Goal: Information Seeking & Learning: Learn about a topic

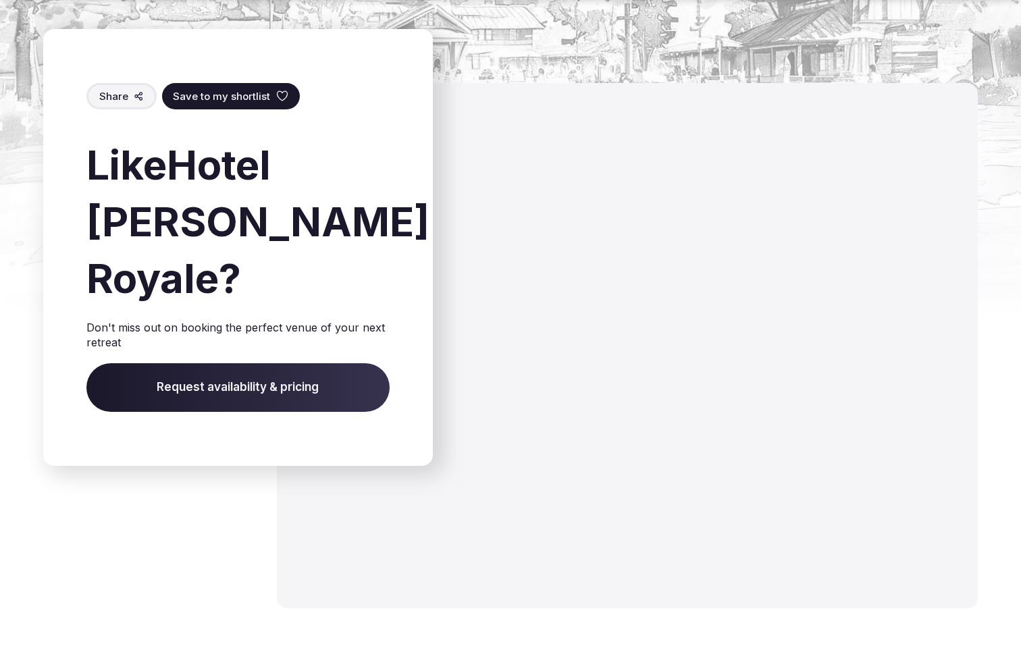
scroll to position [2446, 0]
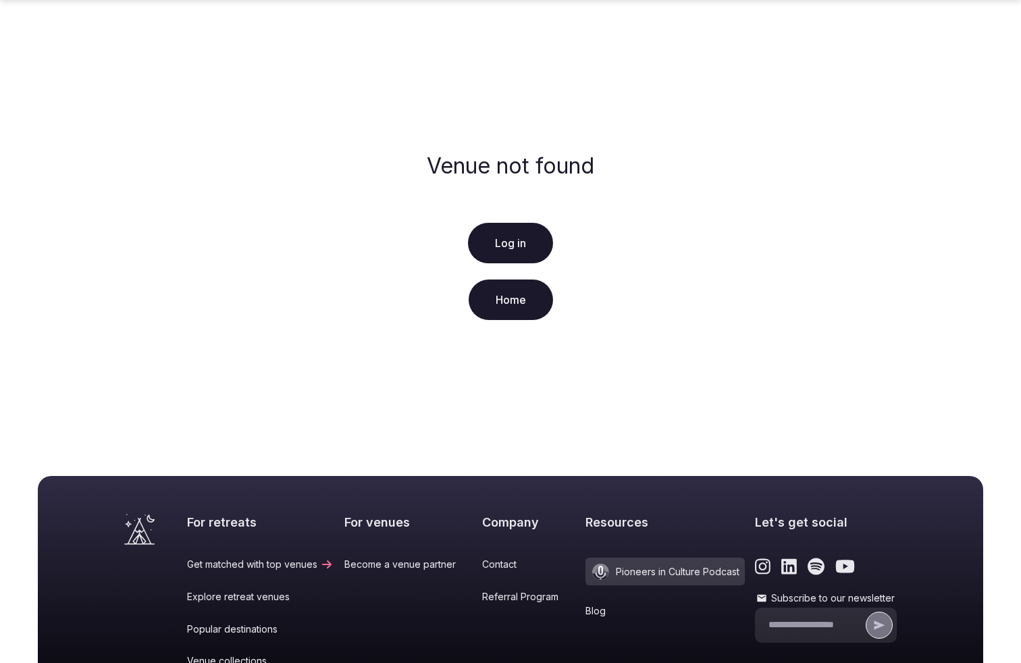
scroll to position [241, 0]
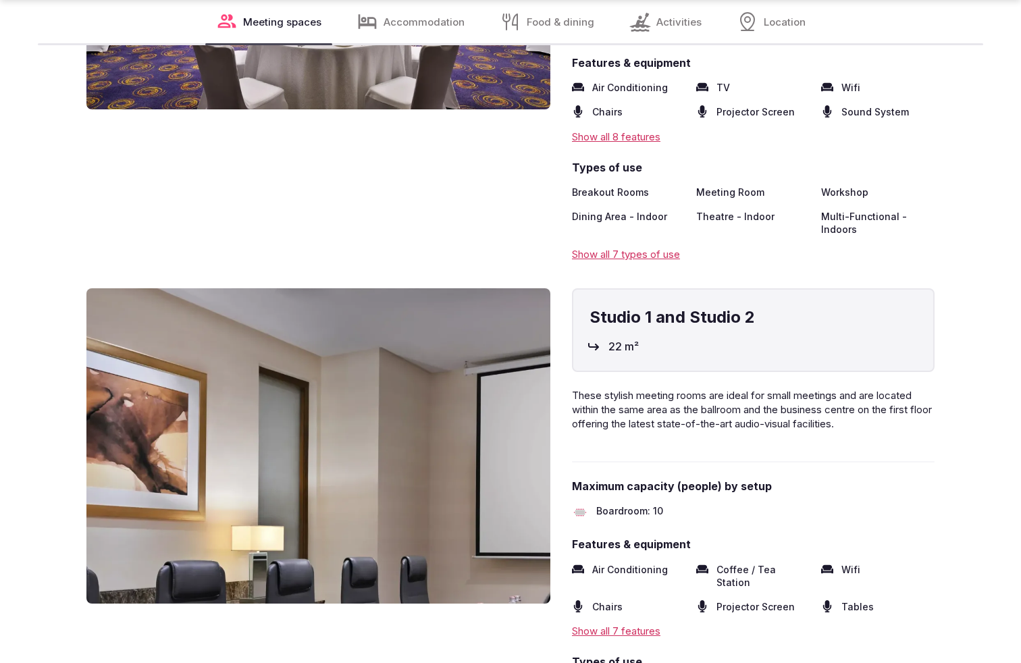
scroll to position [2454, 0]
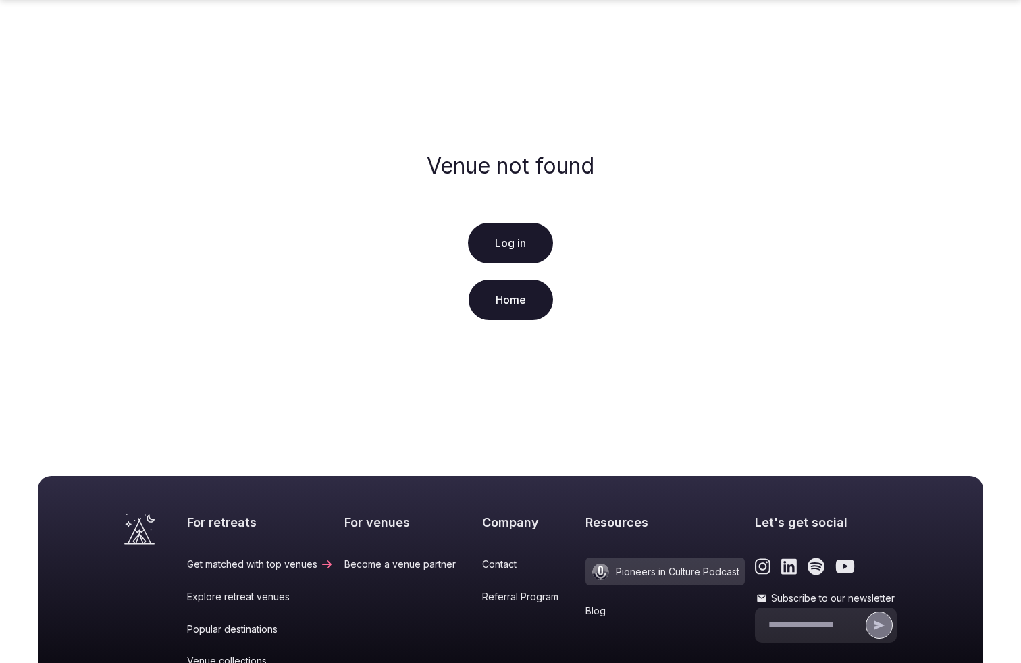
scroll to position [241, 0]
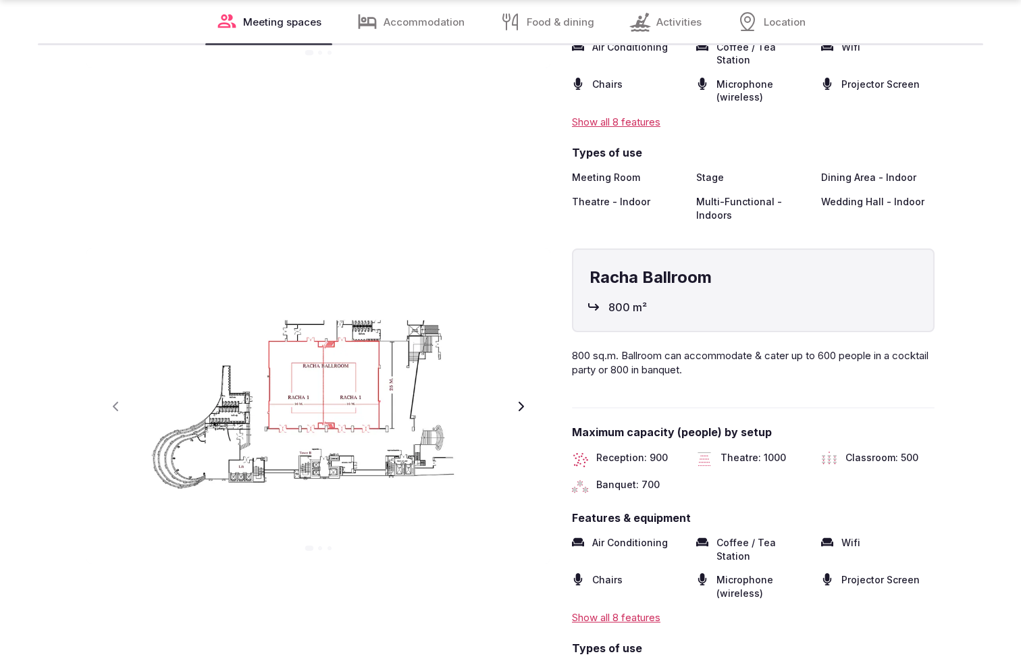
scroll to position [2454, 0]
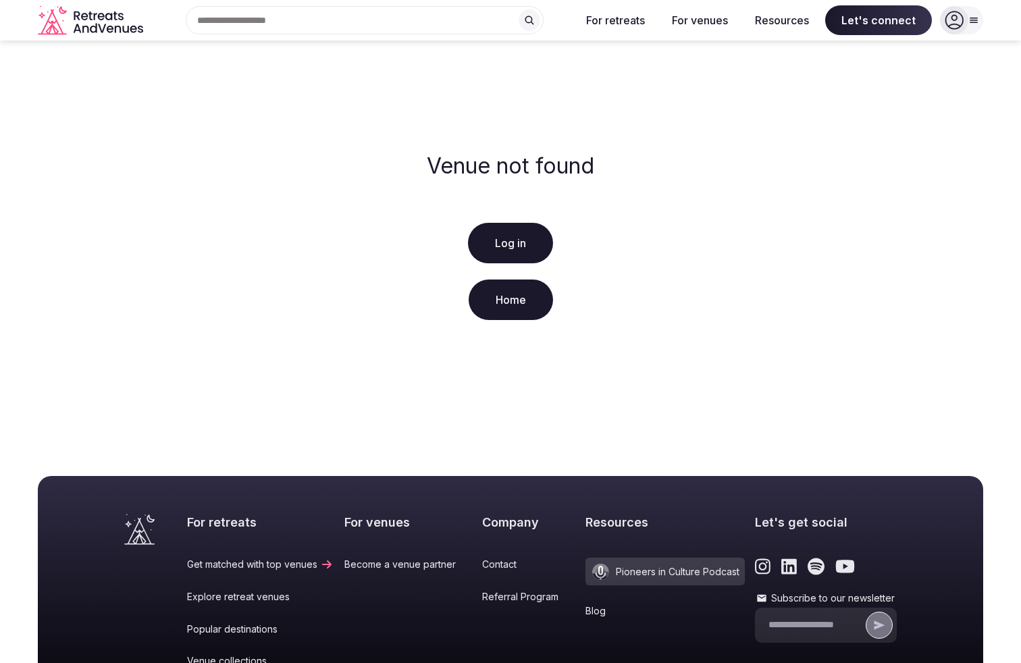
scroll to position [241, 0]
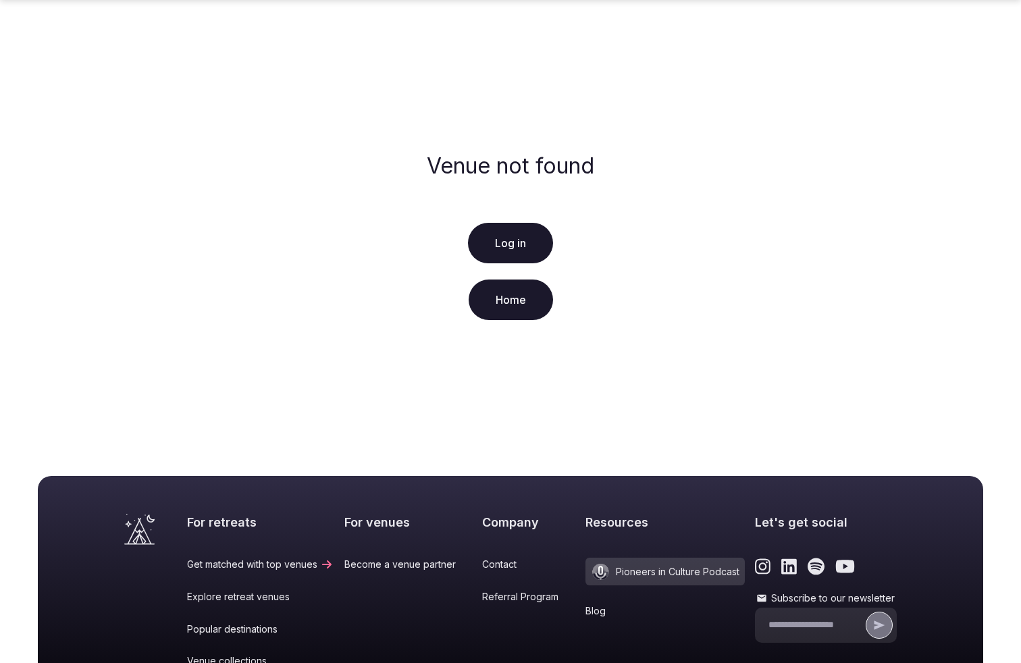
scroll to position [241, 0]
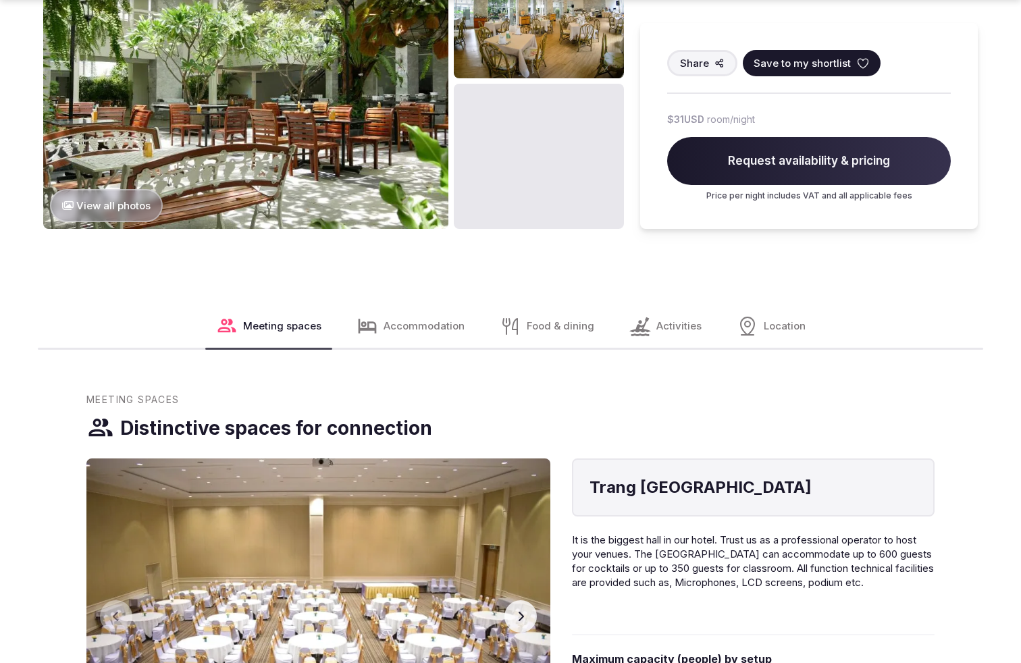
scroll to position [1865, 0]
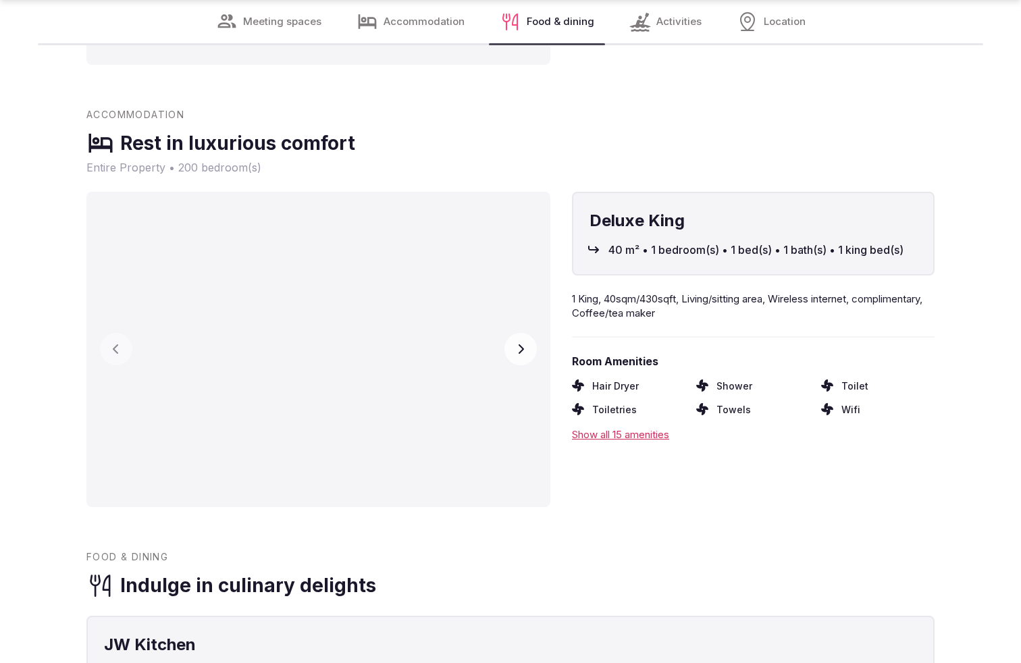
scroll to position [2454, 0]
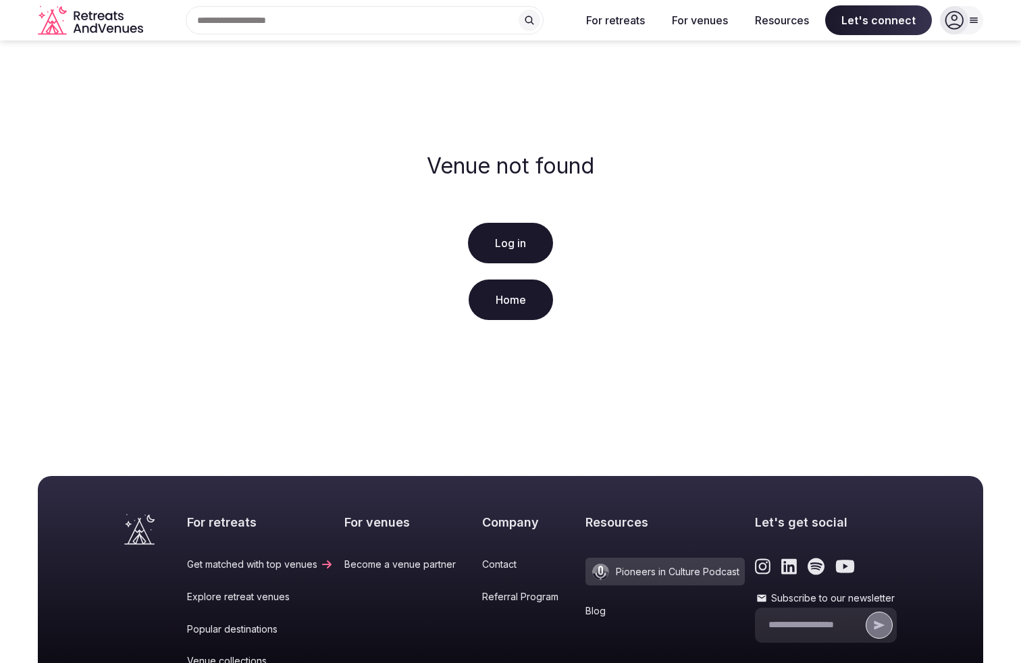
scroll to position [241, 0]
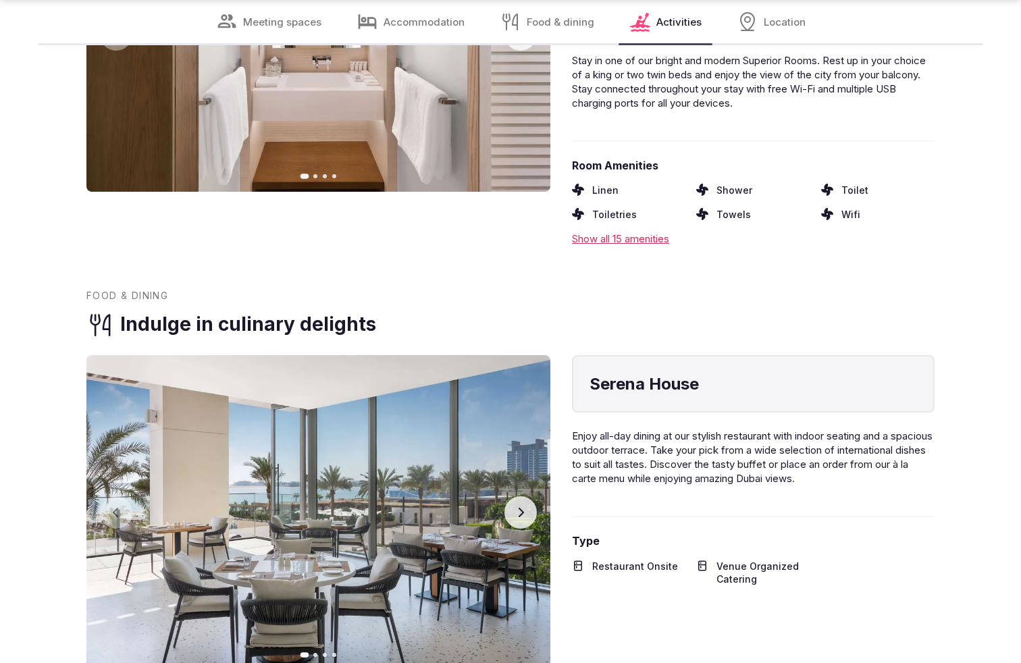
scroll to position [2409, 0]
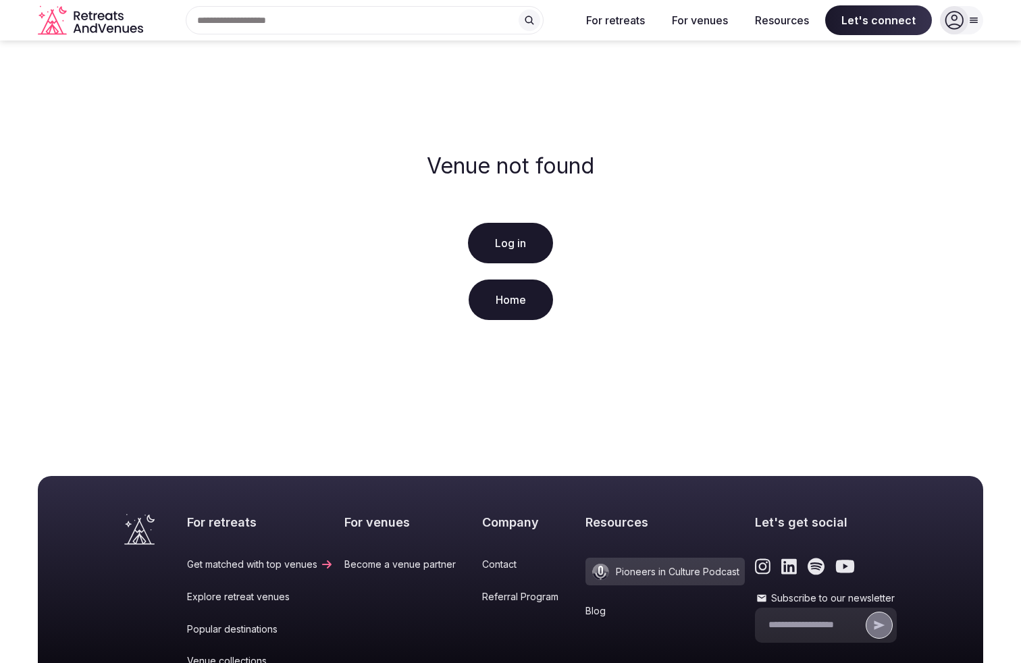
scroll to position [241, 0]
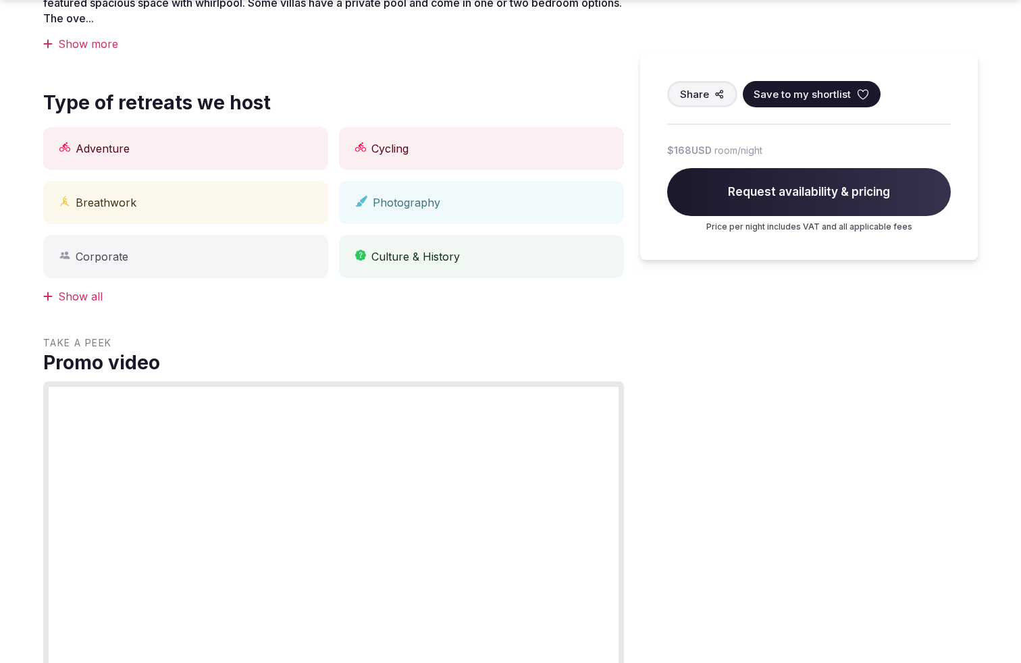
scroll to position [1230, 0]
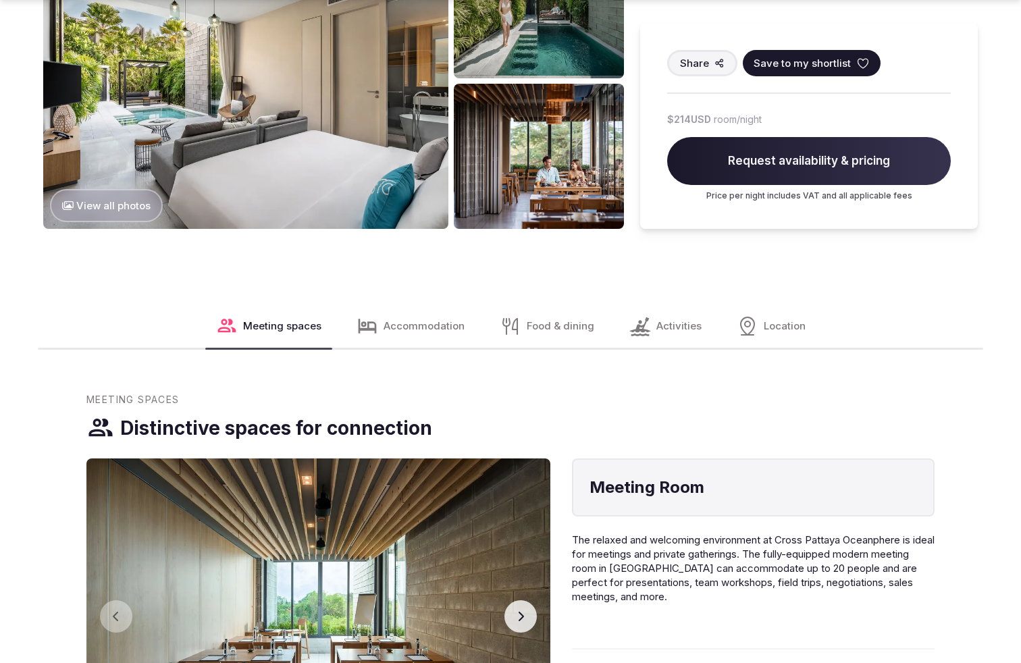
scroll to position [1865, 0]
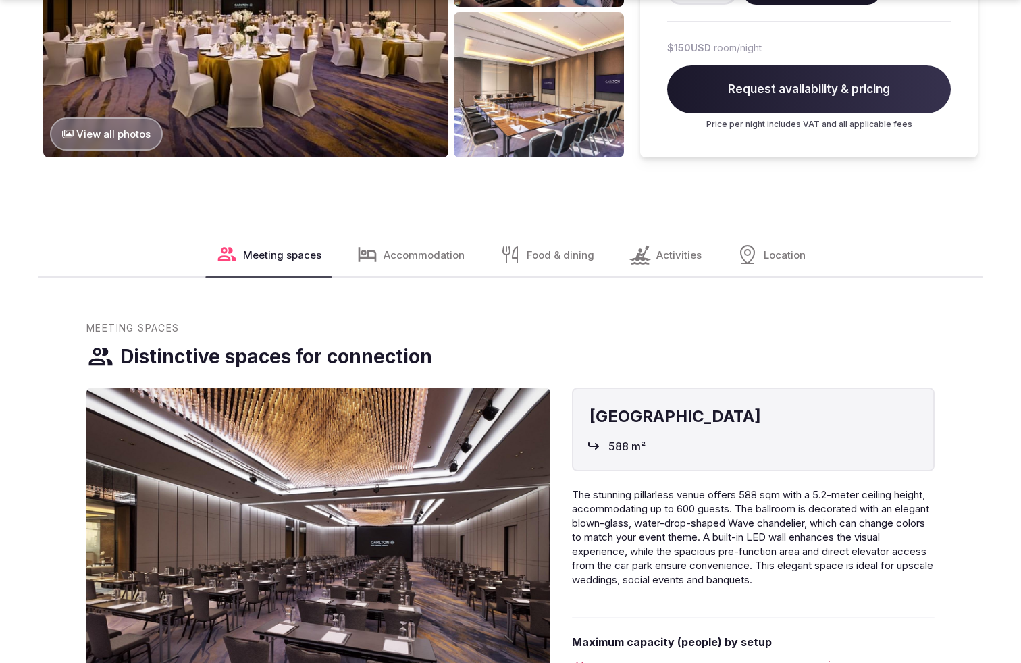
scroll to position [1865, 0]
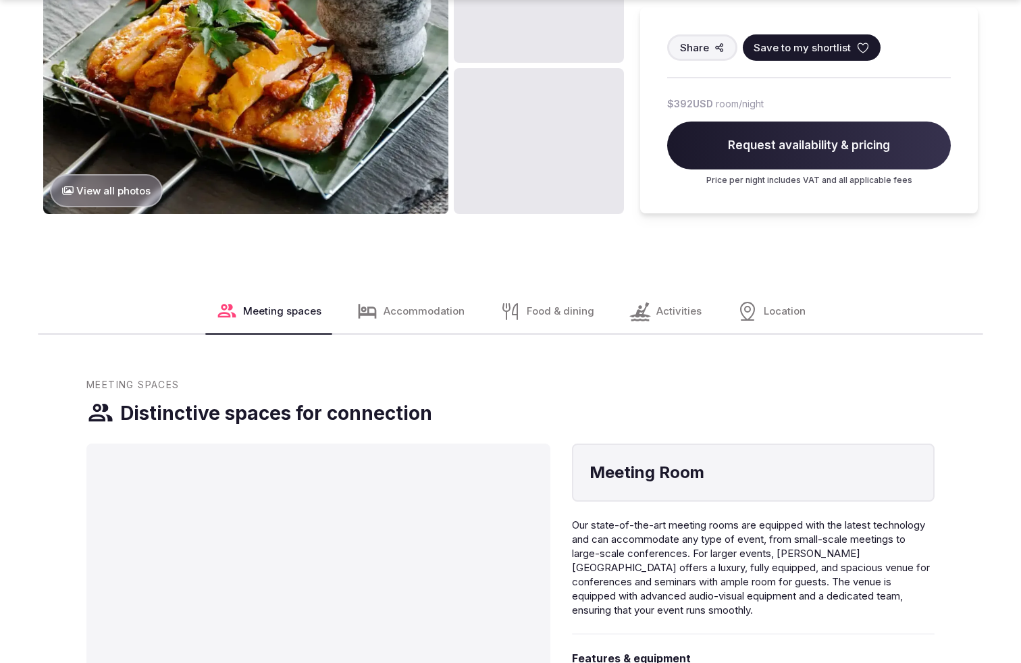
scroll to position [1865, 0]
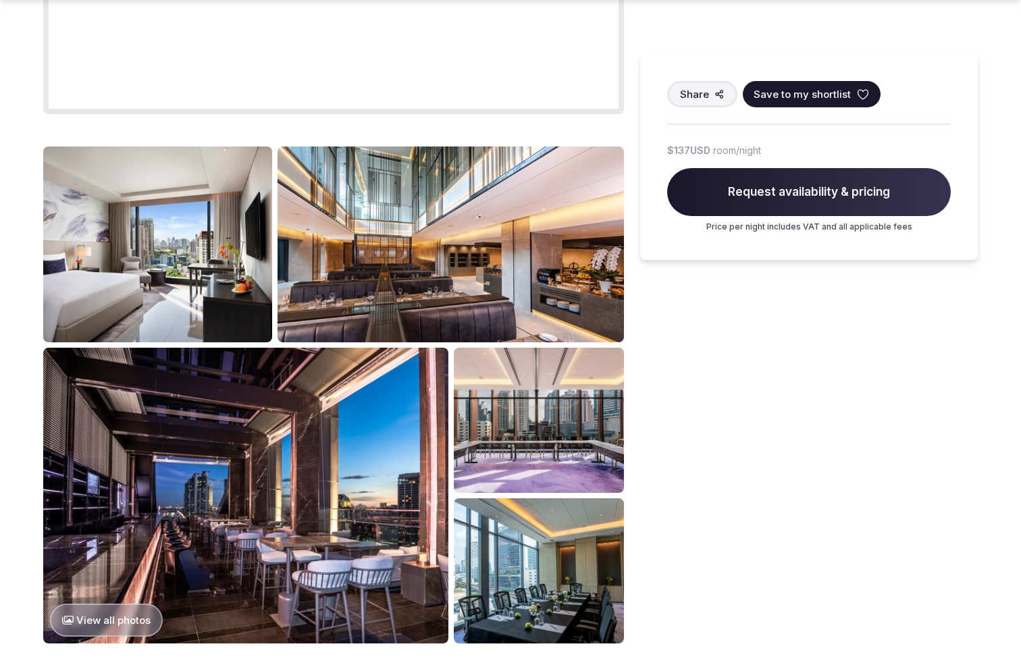
scroll to position [1865, 0]
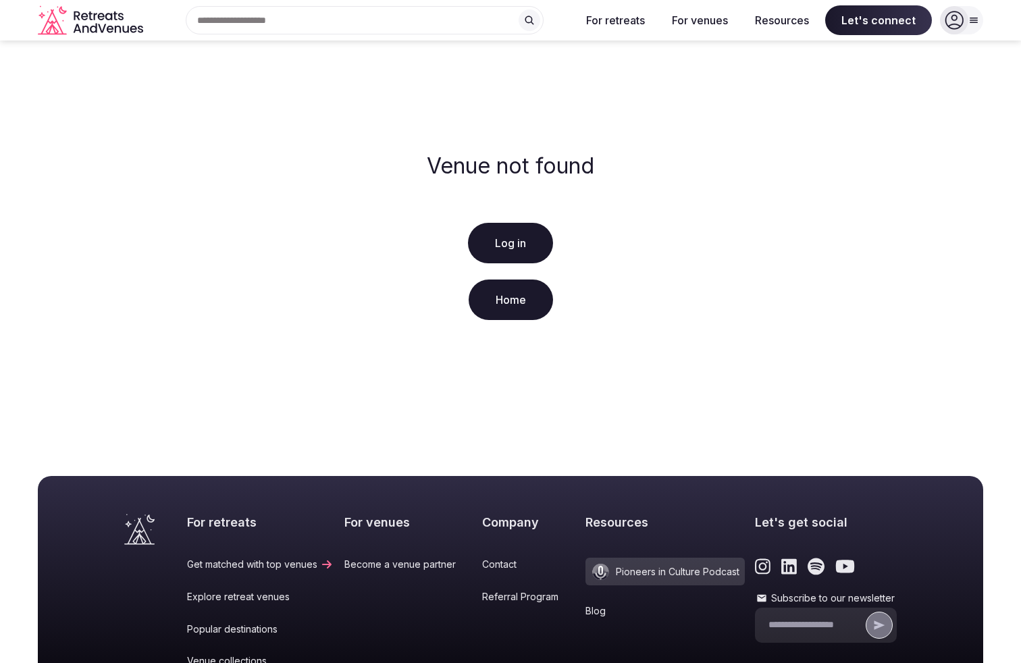
scroll to position [241, 0]
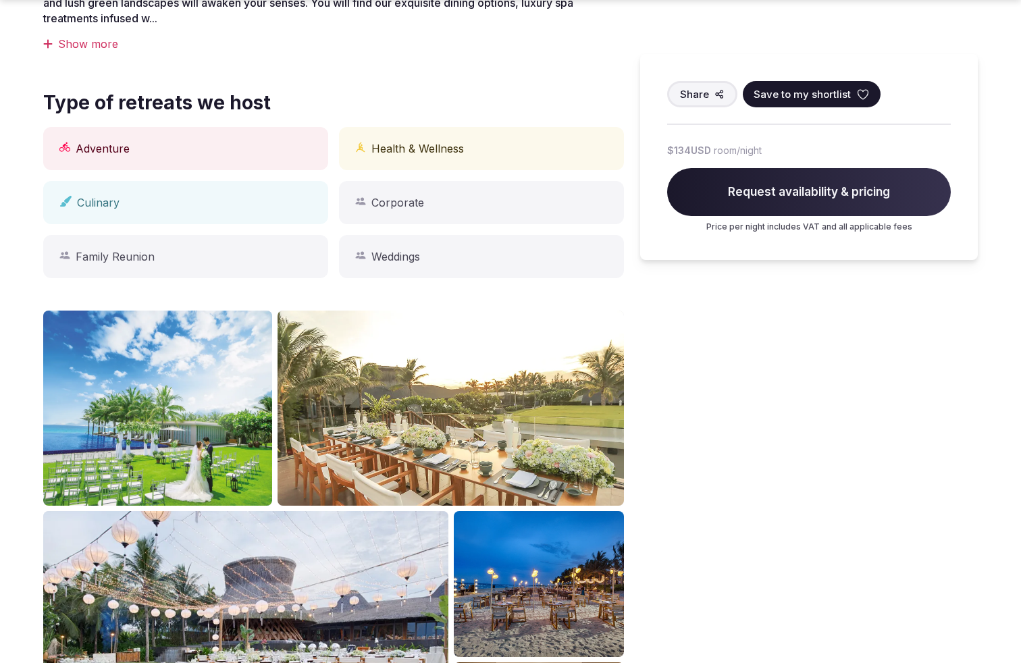
scroll to position [1230, 0]
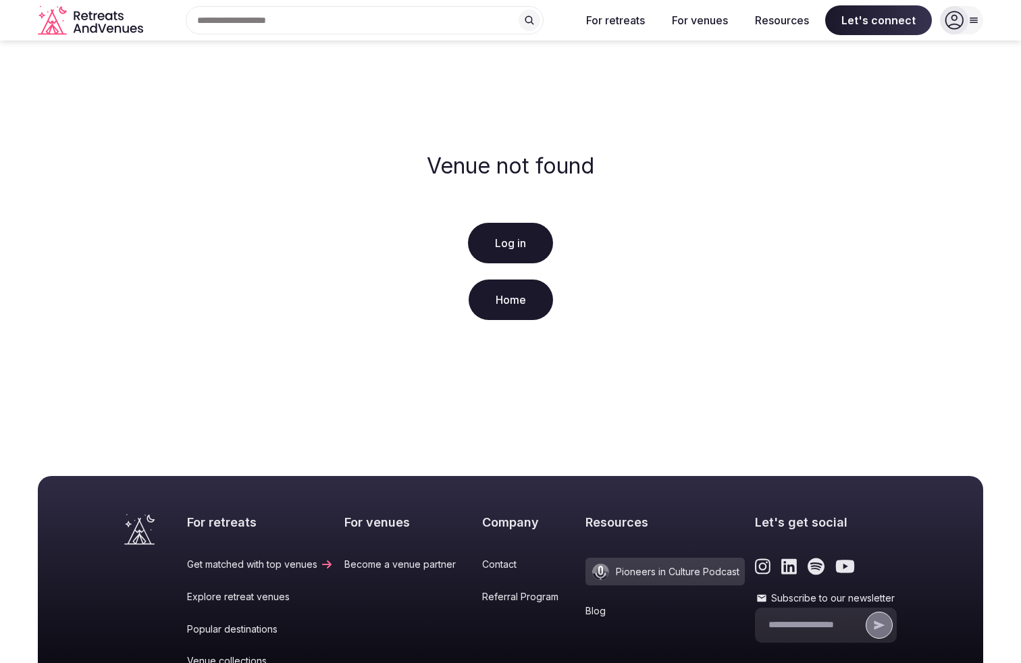
scroll to position [241, 0]
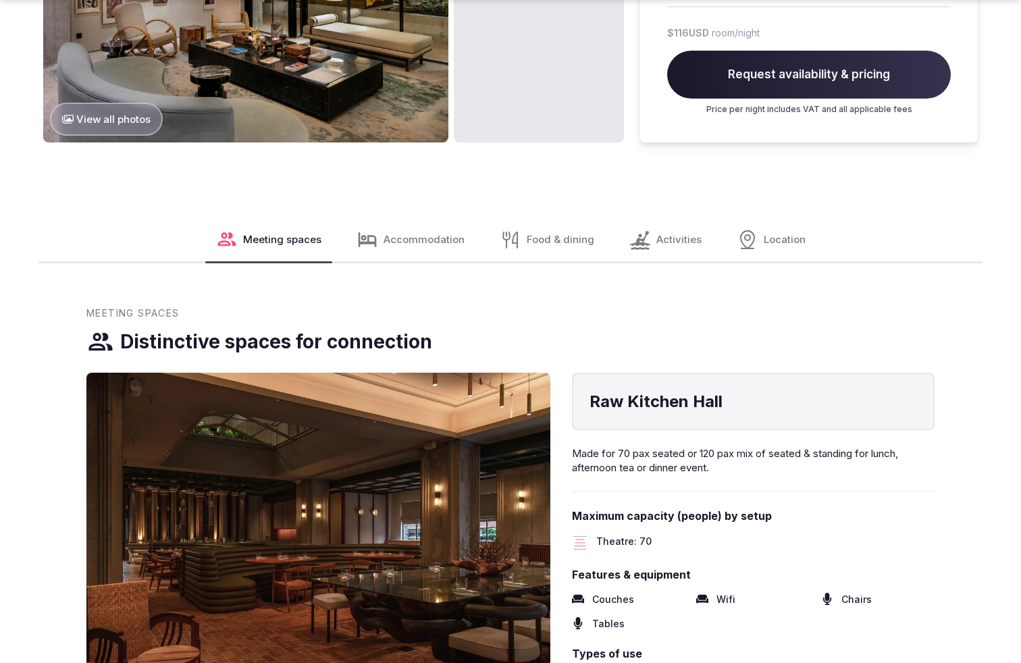
scroll to position [1865, 0]
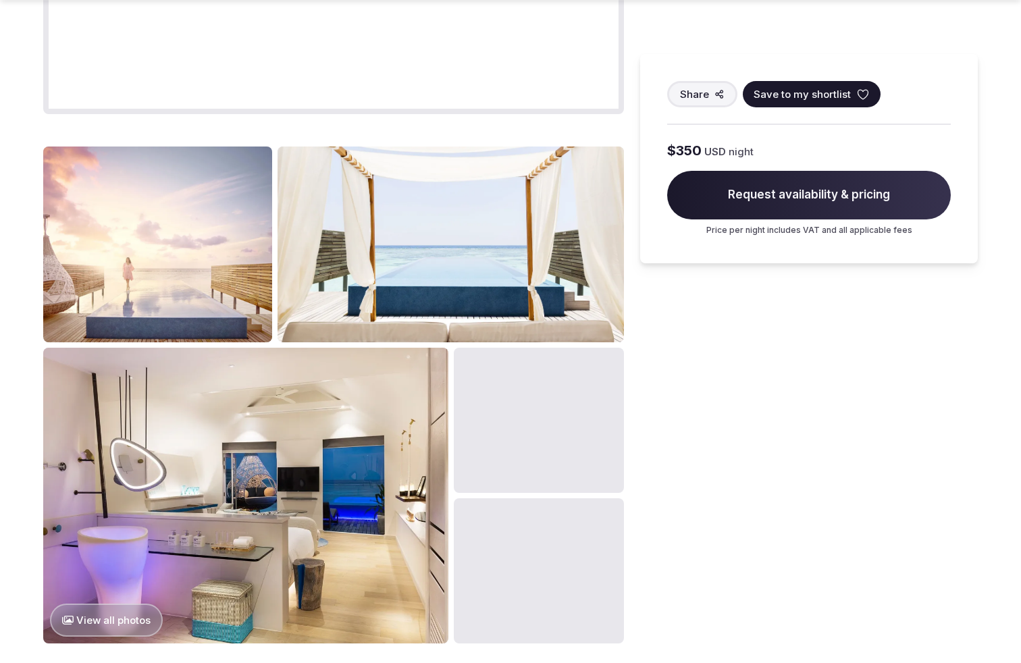
scroll to position [1865, 0]
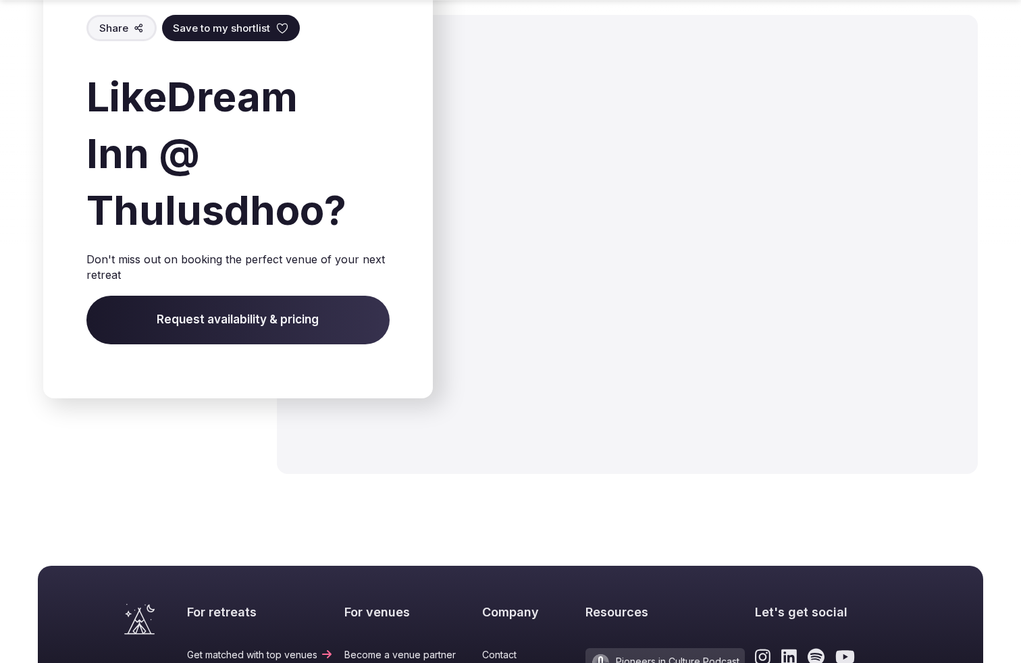
scroll to position [2150, 0]
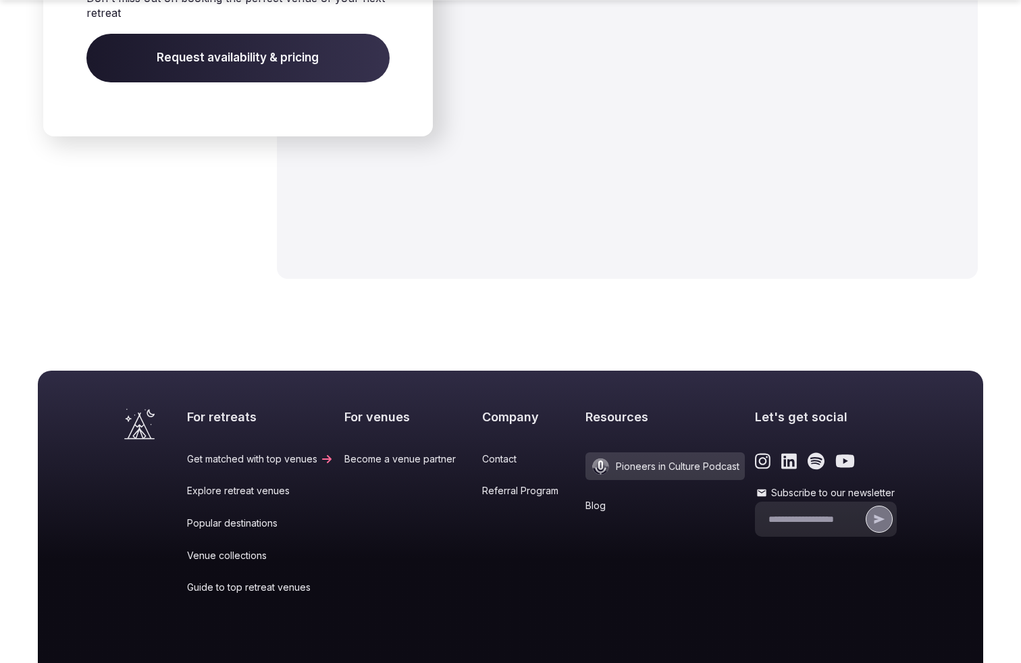
scroll to position [1950, 0]
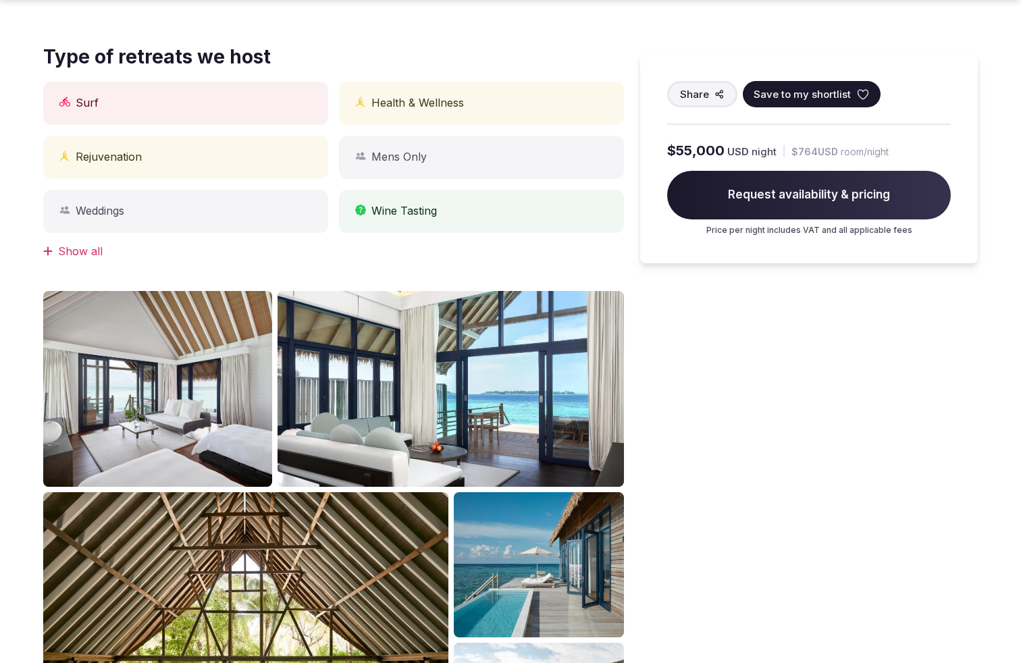
scroll to position [1230, 0]
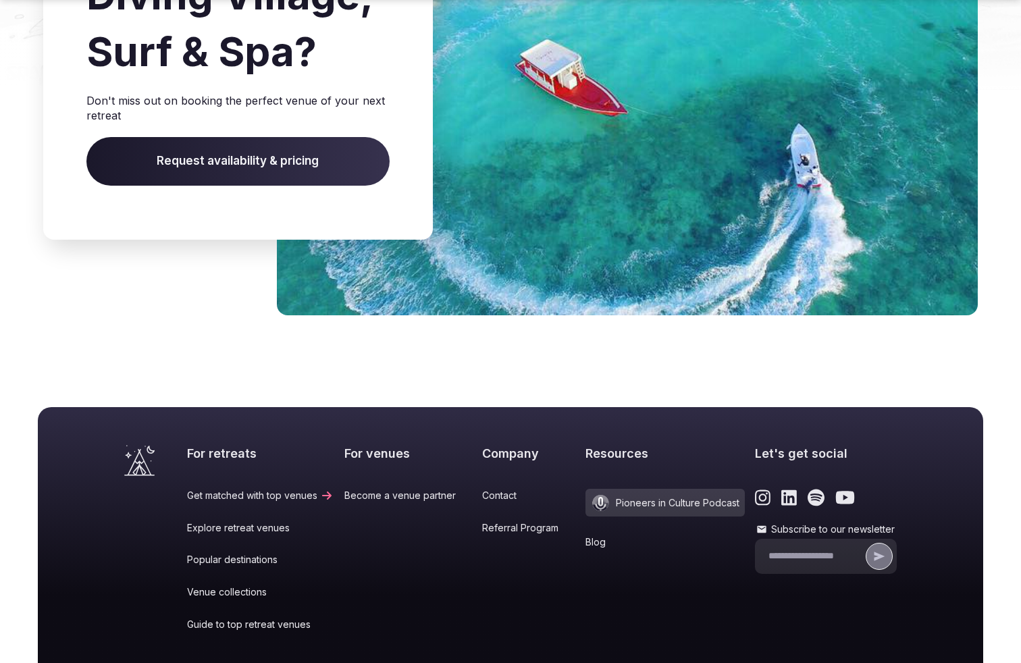
scroll to position [1991, 0]
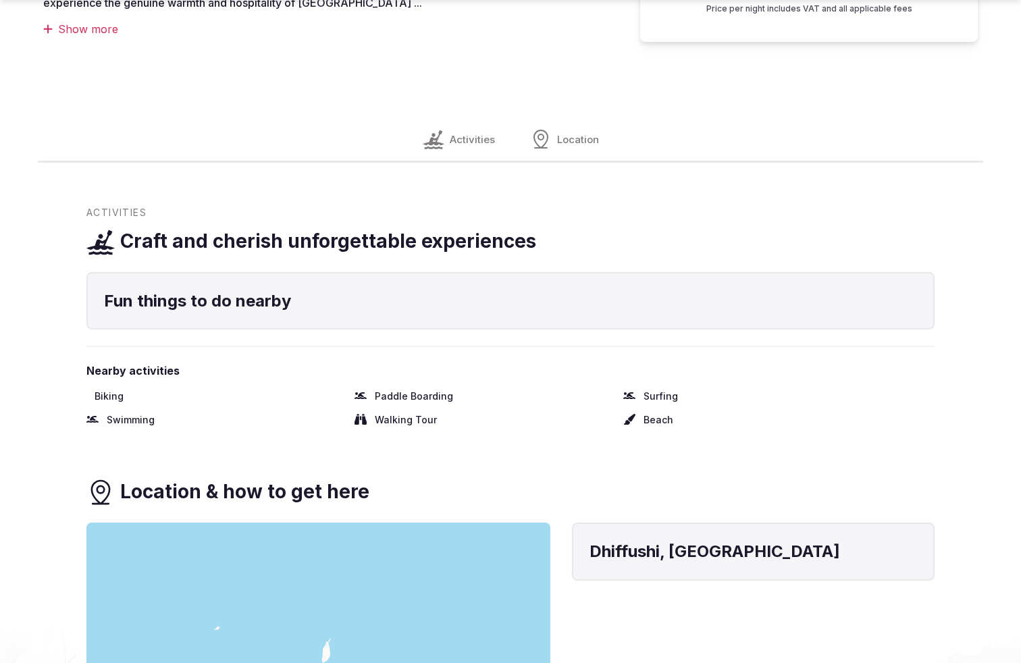
scroll to position [1819, 0]
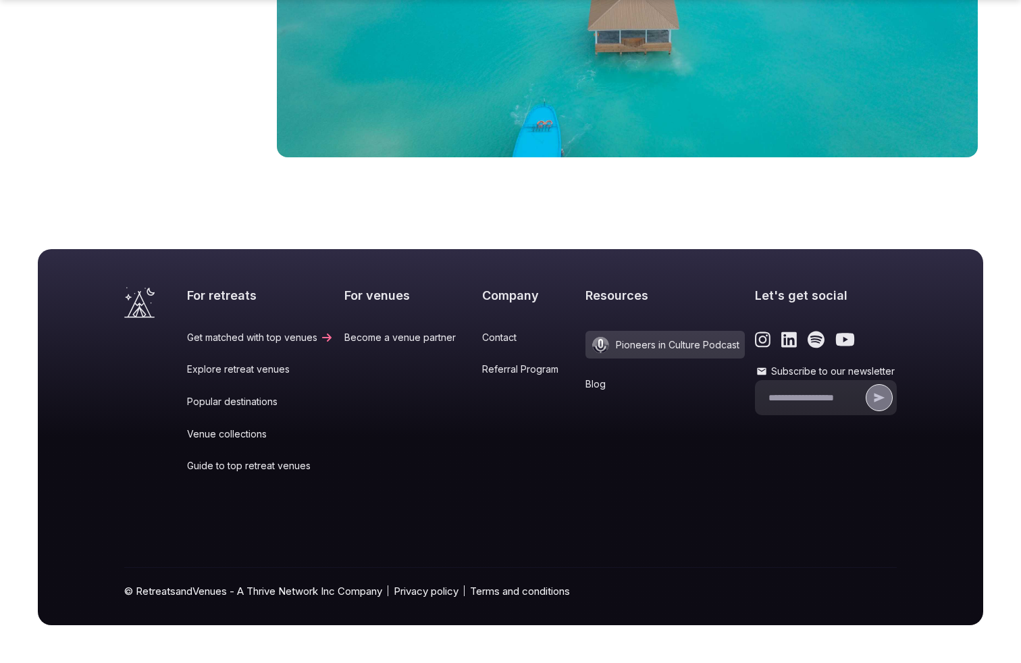
scroll to position [2146, 0]
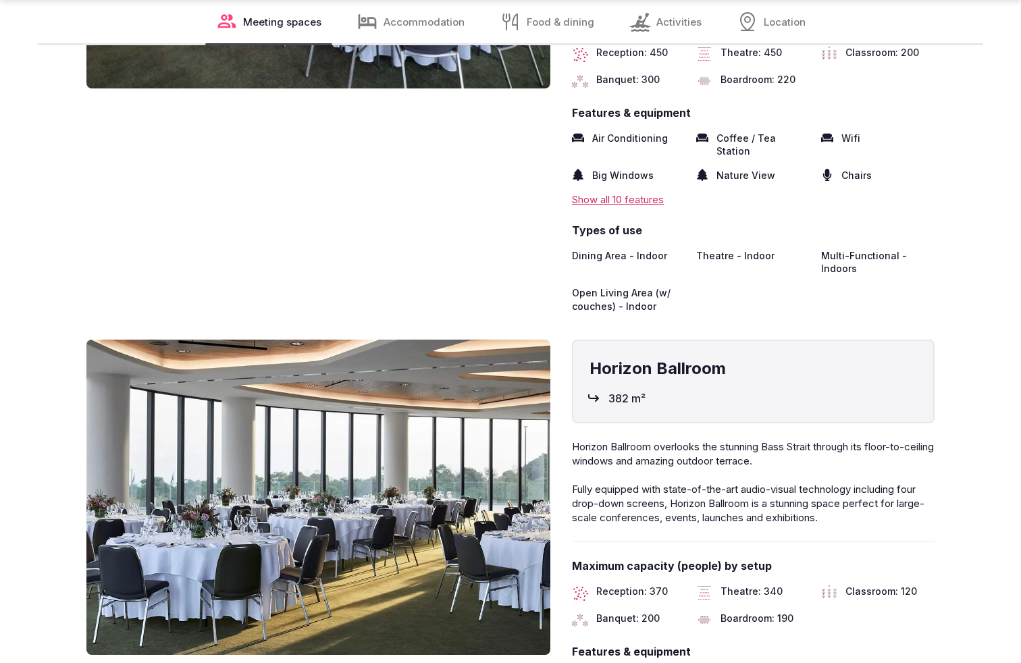
scroll to position [2454, 0]
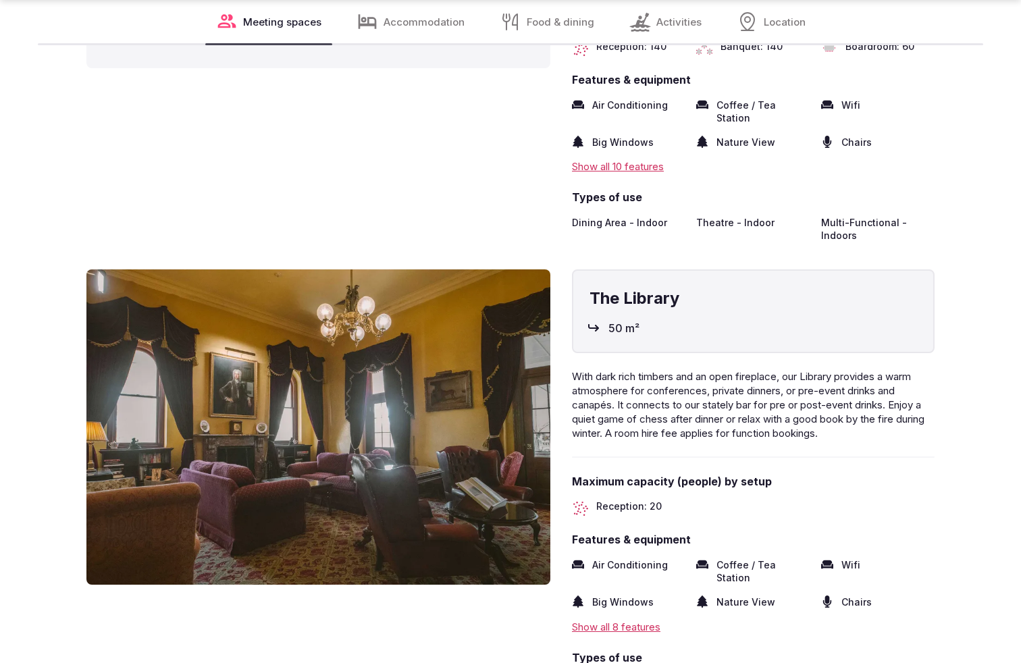
scroll to position [2454, 0]
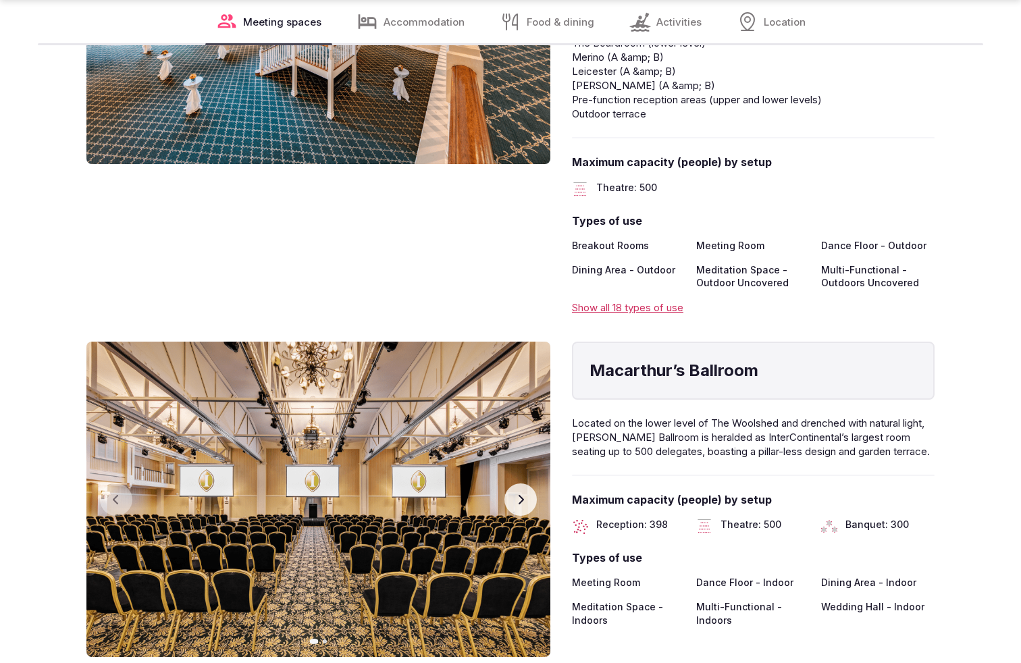
scroll to position [2454, 0]
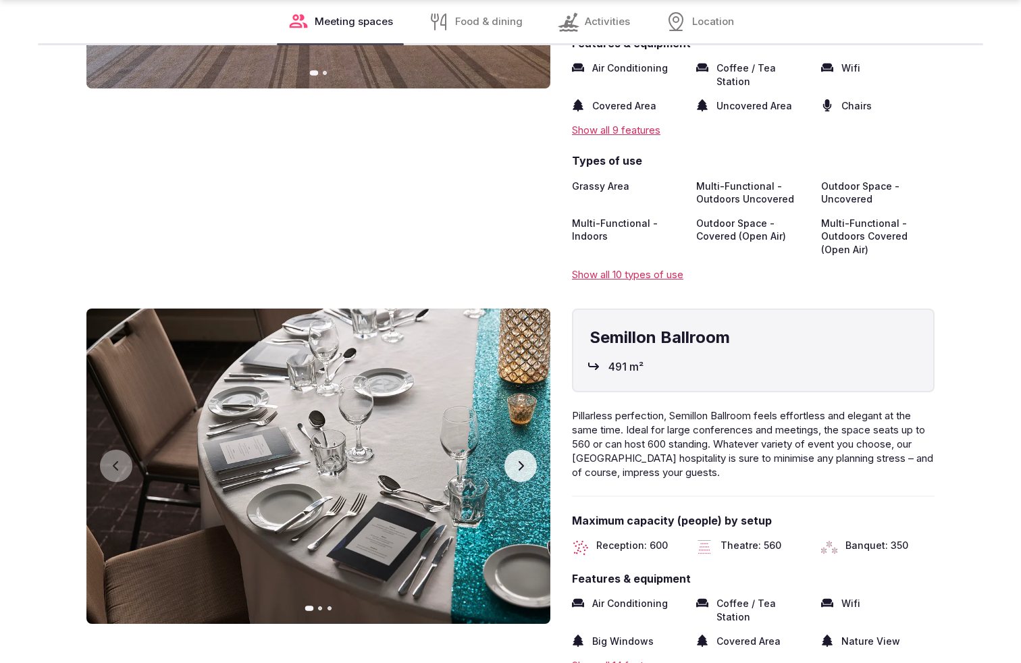
scroll to position [2409, 0]
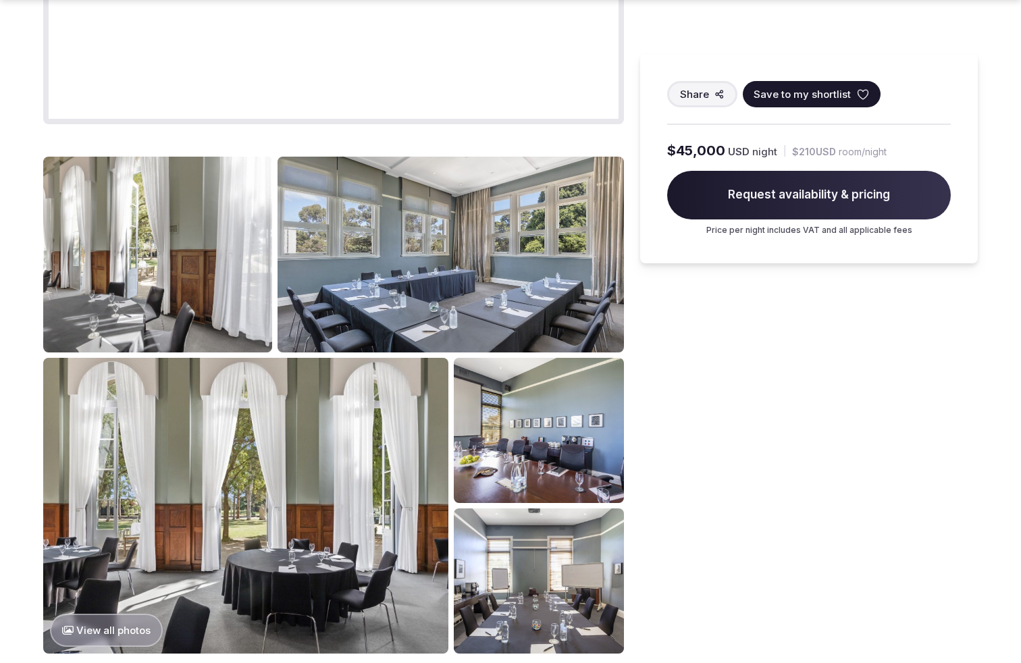
scroll to position [1864, 0]
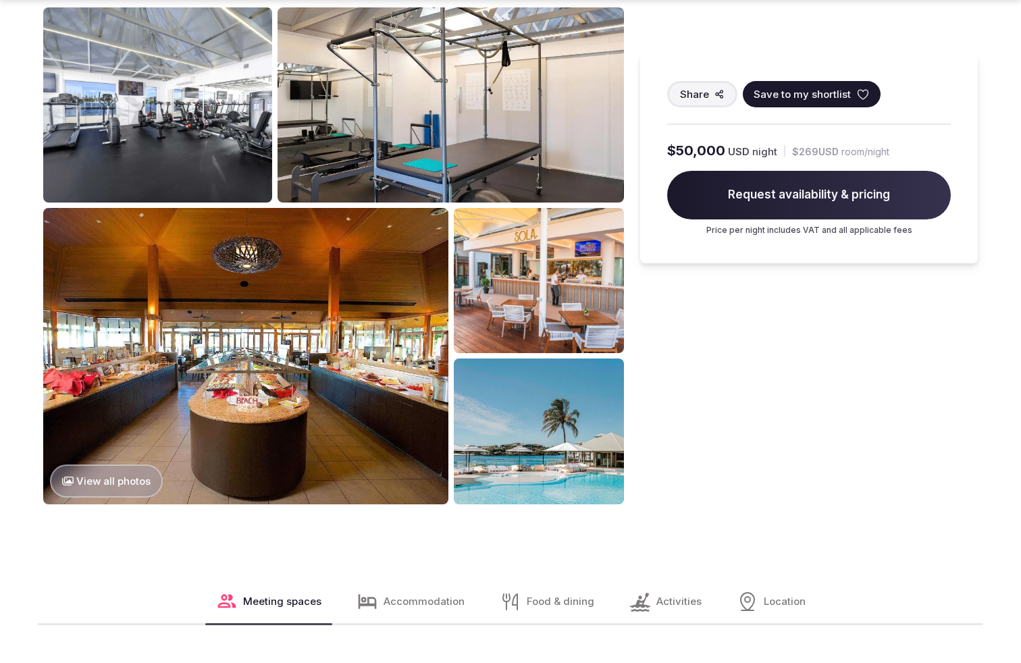
scroll to position [2454, 0]
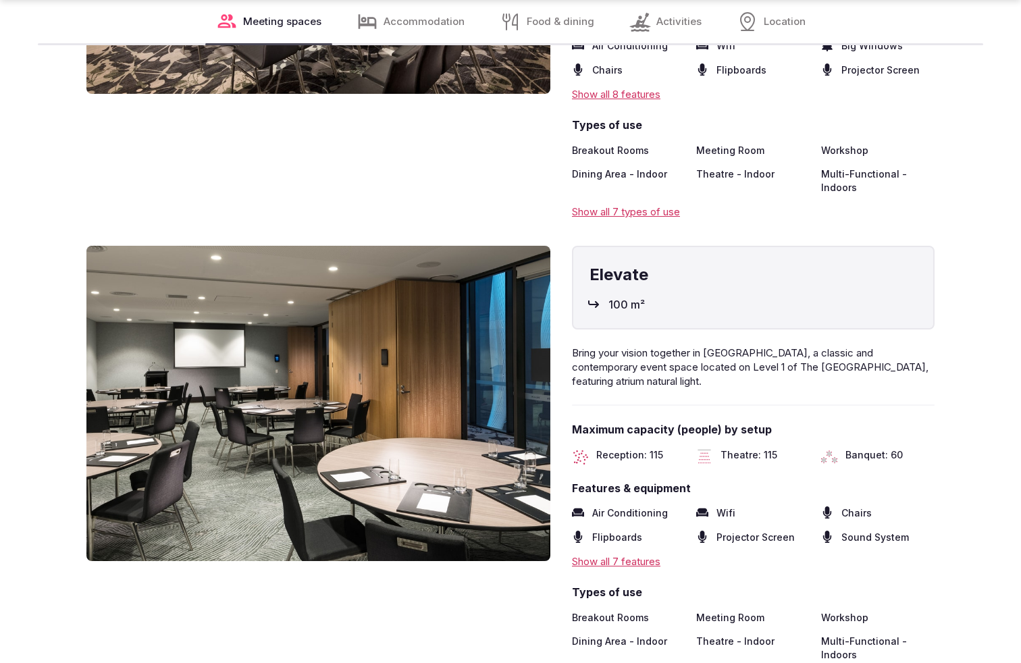
scroll to position [2454, 0]
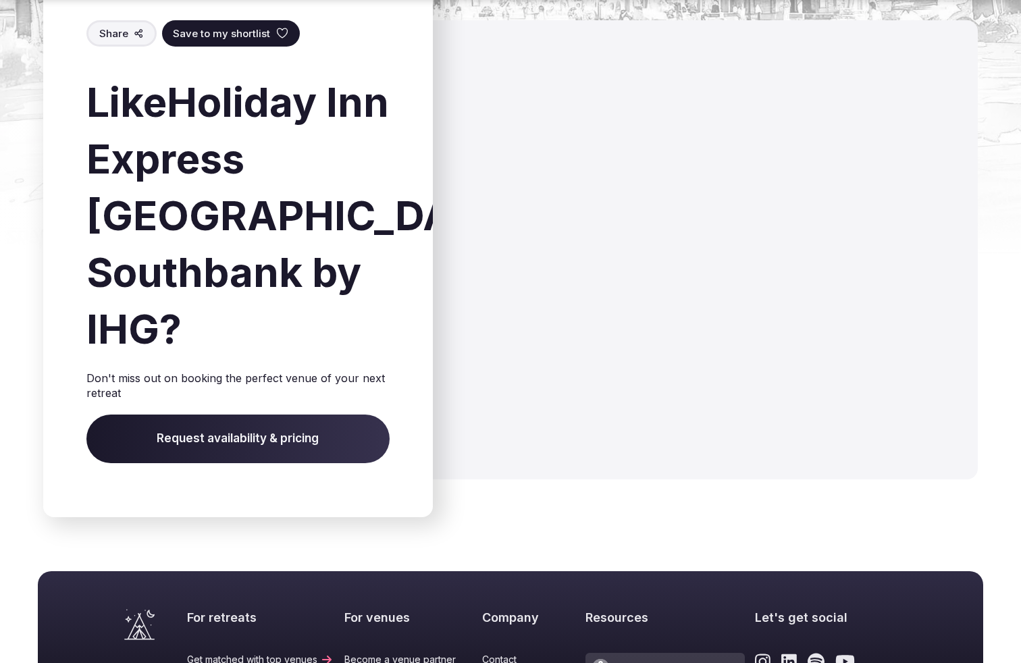
scroll to position [1565, 0]
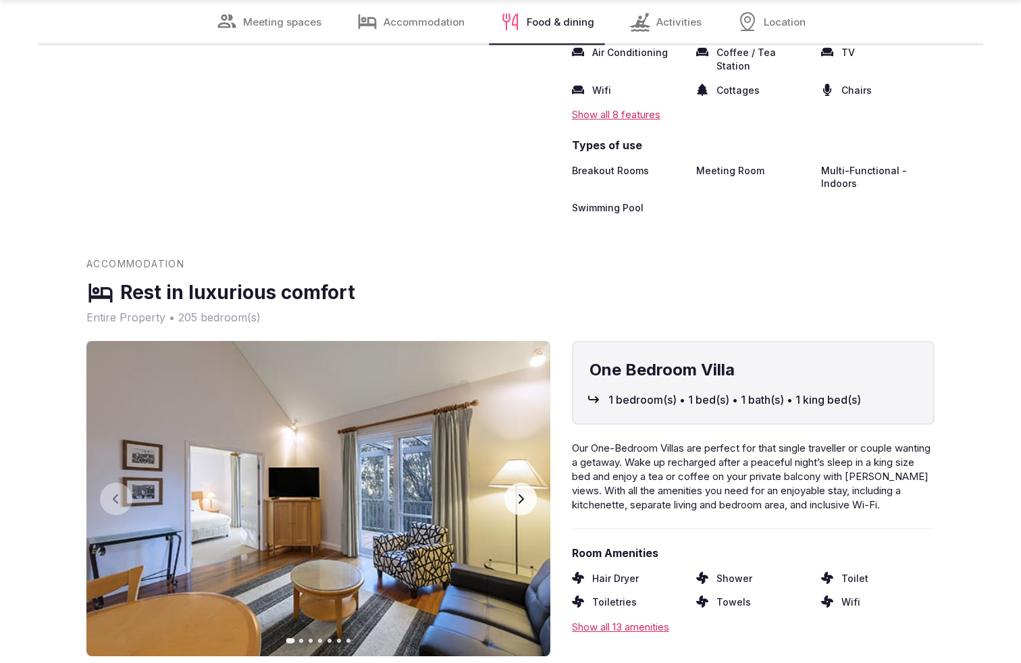
scroll to position [2454, 0]
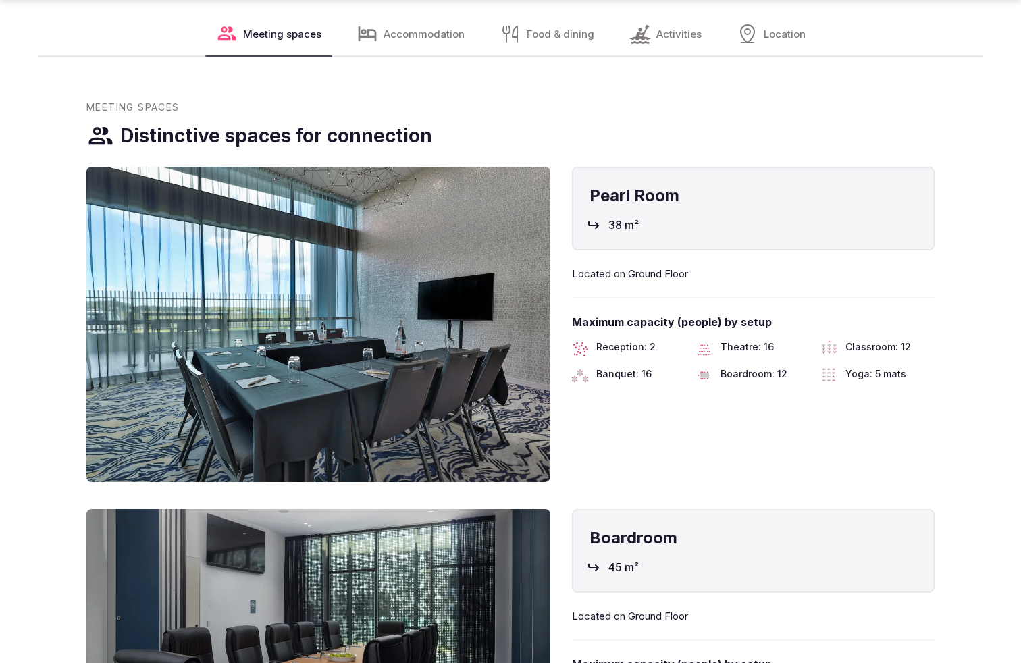
scroll to position [1865, 0]
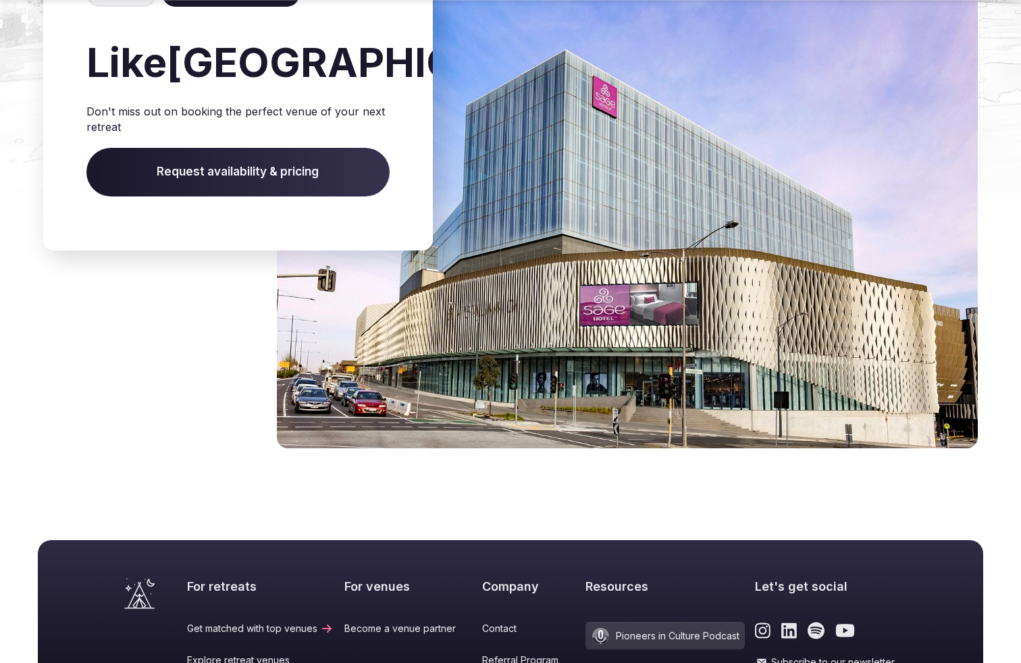
scroll to position [1534, 0]
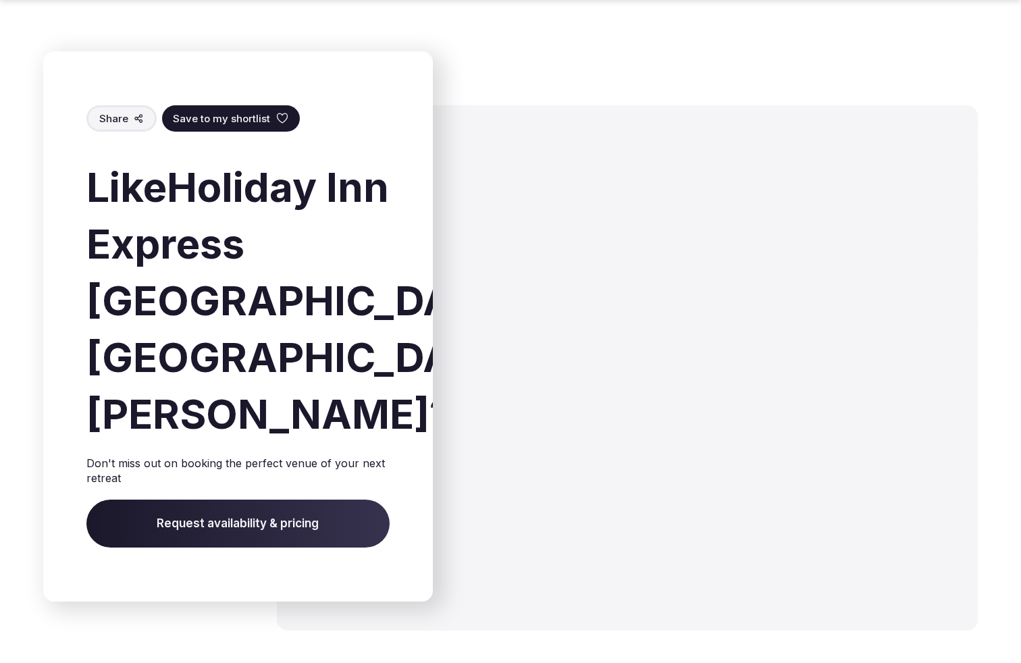
scroll to position [1662, 0]
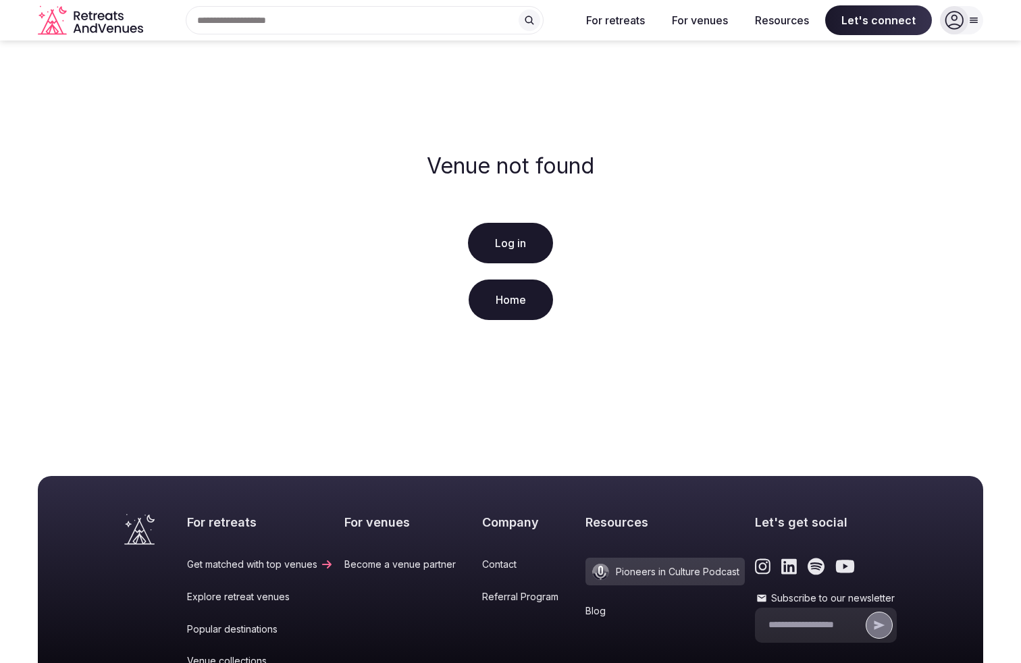
scroll to position [241, 0]
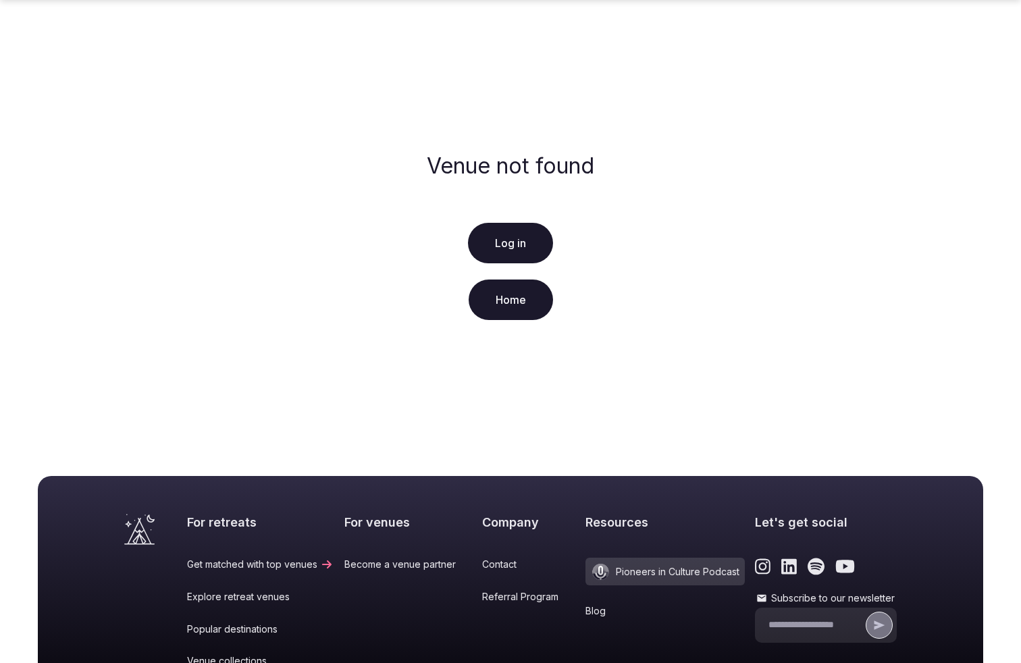
scroll to position [241, 0]
